Goal: Find contact information: Find contact information

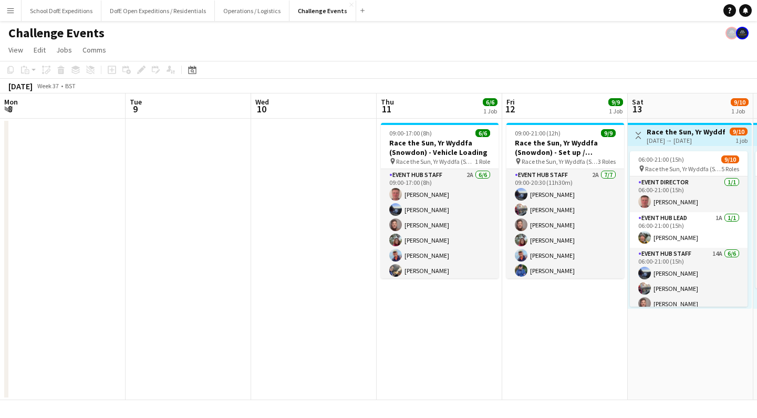
scroll to position [0, 211]
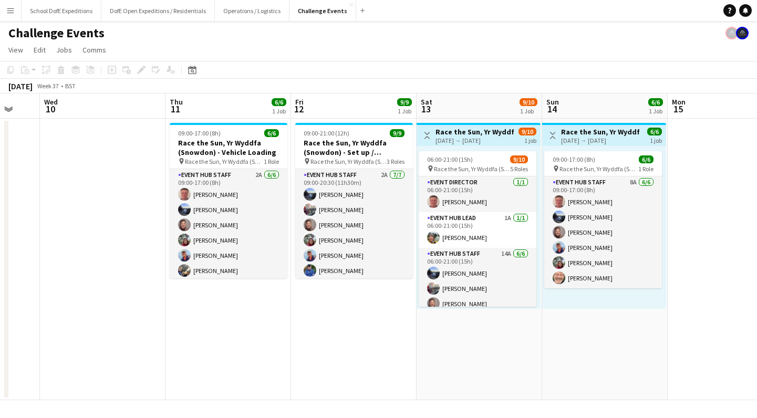
click at [11, 11] on app-icon "Menu" at bounding box center [10, 10] width 8 height 8
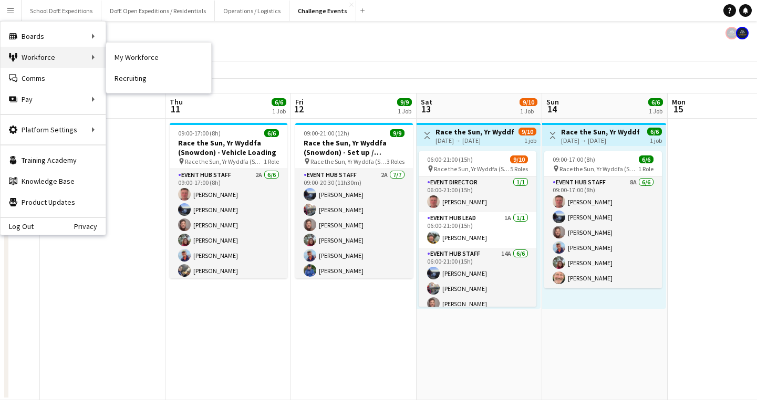
click at [55, 61] on div "Workforce Workforce" at bounding box center [53, 57] width 105 height 21
click at [140, 55] on link "My Workforce" at bounding box center [158, 57] width 105 height 21
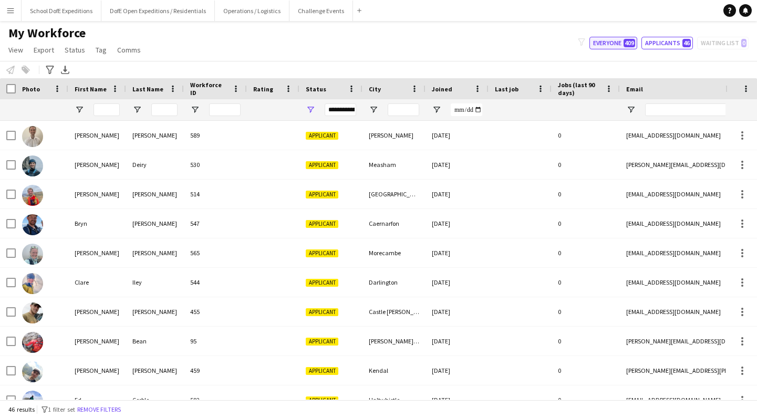
click at [613, 41] on button "Everyone 409" at bounding box center [614, 43] width 48 height 13
type input "**********"
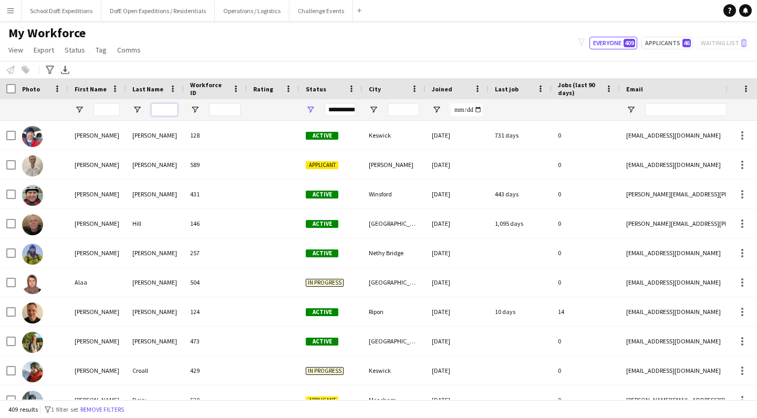
click at [164, 110] on input "Last Name Filter Input" at bounding box center [164, 110] width 26 height 13
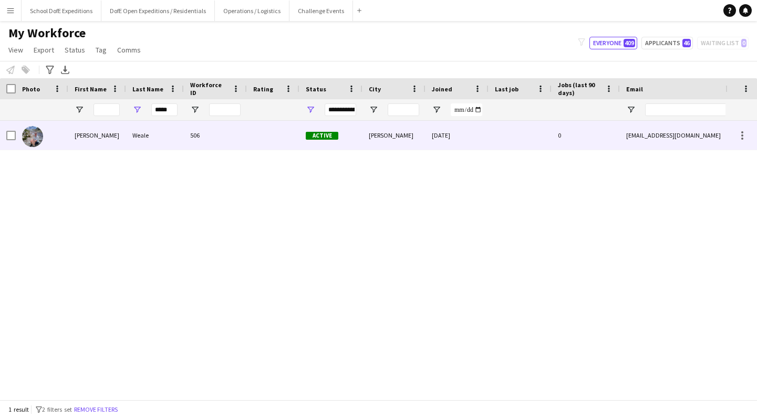
drag, startPoint x: 164, startPoint y: 110, endPoint x: 85, endPoint y: 137, distance: 83.8
click at [85, 137] on div "[PERSON_NAME]" at bounding box center [97, 135] width 58 height 29
drag, startPoint x: 624, startPoint y: 136, endPoint x: 683, endPoint y: 136, distance: 58.9
click at [683, 136] on div "[EMAIL_ADDRESS][DOMAIN_NAME]" at bounding box center [725, 135] width 210 height 29
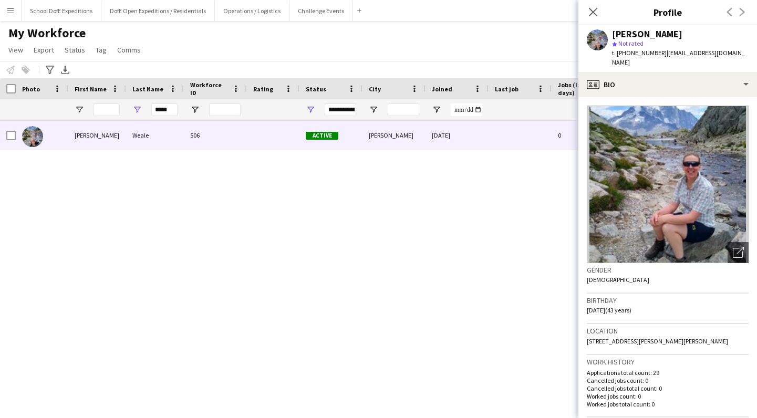
drag, startPoint x: 738, startPoint y: 52, endPoint x: 663, endPoint y: 51, distance: 75.2
click at [663, 51] on div "[PERSON_NAME] star Not rated t. [PHONE_NUMBER] | [EMAIL_ADDRESS][DOMAIN_NAME]" at bounding box center [668, 48] width 179 height 47
copy span "[EMAIL_ADDRESS][DOMAIN_NAME]"
click at [163, 110] on input "*****" at bounding box center [164, 110] width 26 height 13
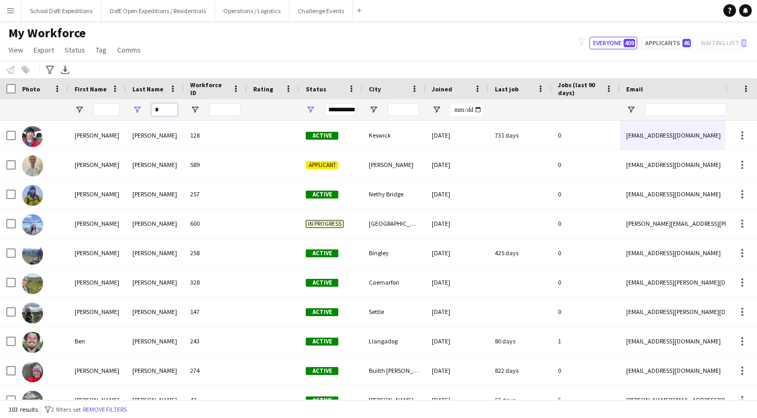
type input "*"
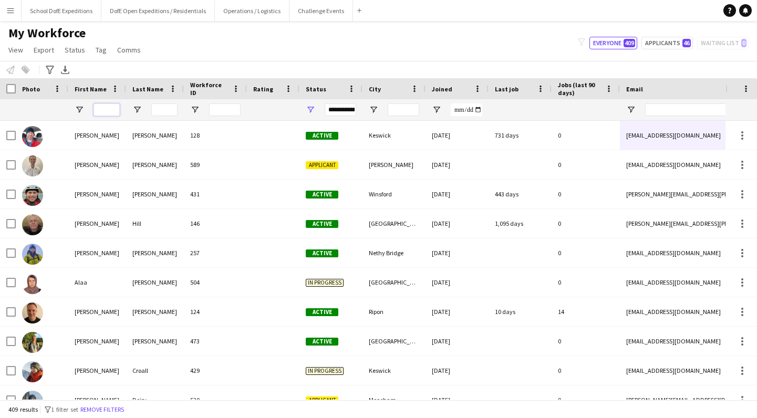
click at [110, 108] on input "First Name Filter Input" at bounding box center [107, 110] width 26 height 13
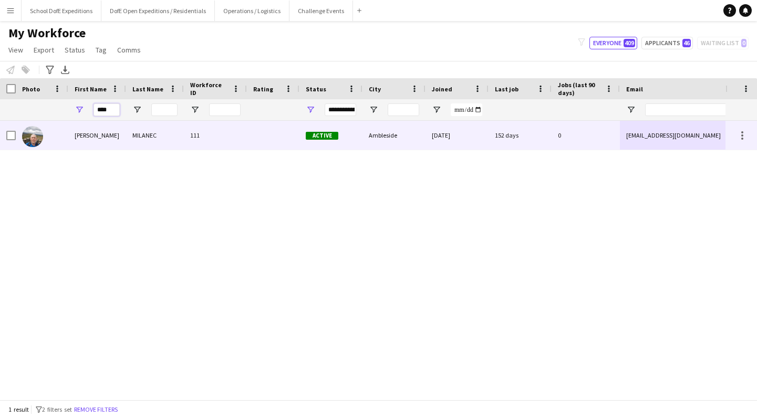
type input "****"
click at [97, 132] on div "[PERSON_NAME]" at bounding box center [97, 135] width 58 height 29
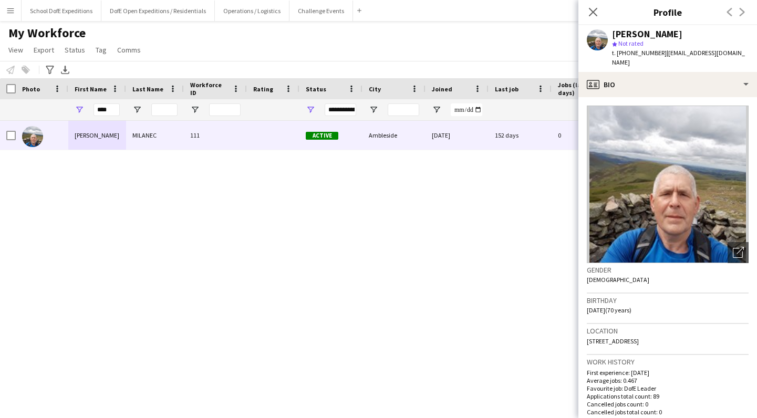
drag, startPoint x: 732, startPoint y: 54, endPoint x: 666, endPoint y: 53, distance: 66.2
click at [666, 53] on div "[PERSON_NAME] star Not rated t. [PHONE_NUMBER] | [EMAIL_ADDRESS][DOMAIN_NAME]" at bounding box center [668, 48] width 179 height 47
copy span "[EMAIL_ADDRESS][DOMAIN_NAME]"
